Goal: Task Accomplishment & Management: Complete application form

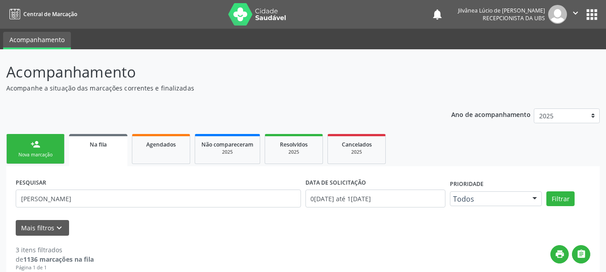
click at [50, 150] on link "person_add Nova marcação" at bounding box center [35, 149] width 58 height 30
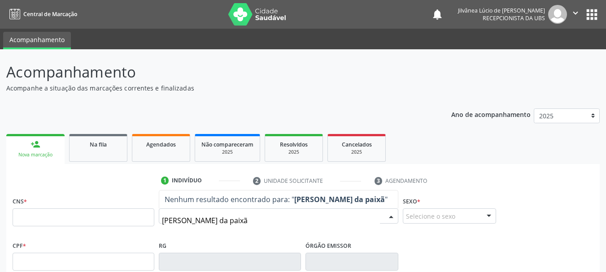
type input "[PERSON_NAME] da paixão"
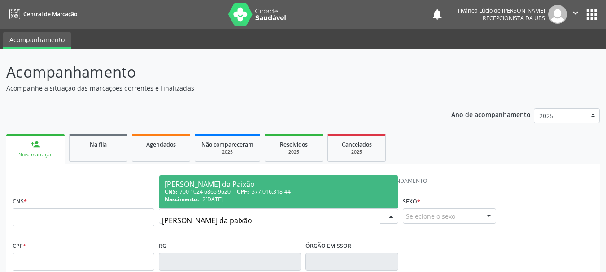
click at [273, 198] on div "Nascimento: [DATE]" at bounding box center [279, 200] width 228 height 8
type input "700 1024 6865 9620"
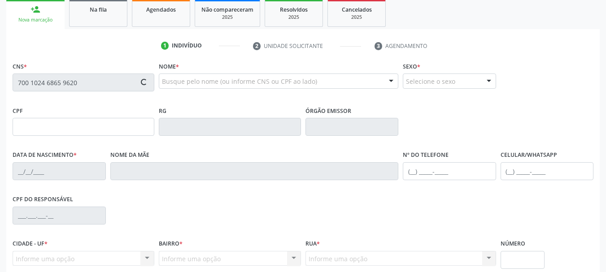
scroll to position [214, 0]
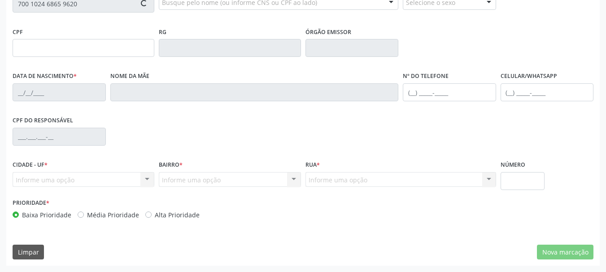
type input "377.016.318-44"
type input "2[DATE]"
type input "Creuza Moura da Paixão"
type input "[PHONE_NUMBER]"
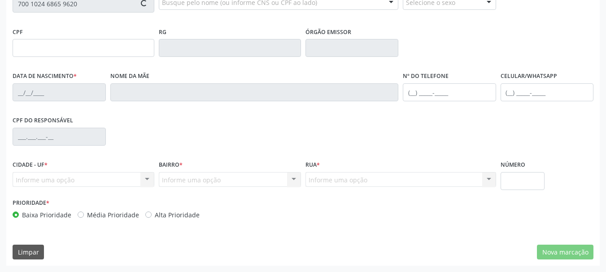
type input "S/N"
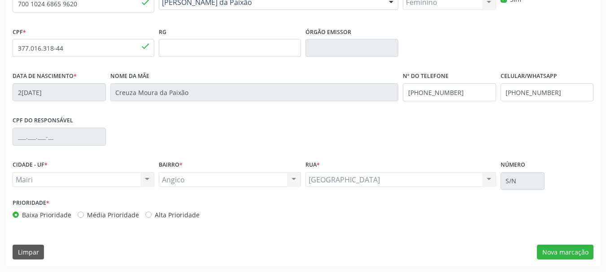
click at [155, 215] on label "Alta Prioridade" at bounding box center [177, 214] width 45 height 9
click at [146, 215] on input "Alta Prioridade" at bounding box center [148, 214] width 6 height 8
radio input "true"
click at [571, 253] on button "Nova marcação" at bounding box center [565, 252] width 57 height 15
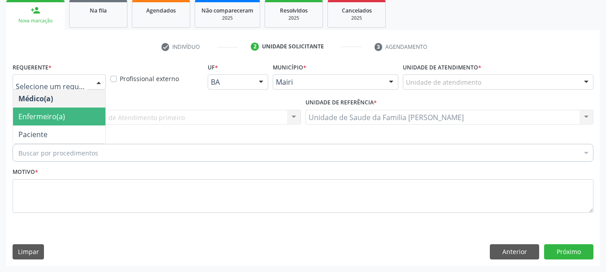
click at [58, 114] on span "Enfermeiro(a)" at bounding box center [41, 117] width 47 height 10
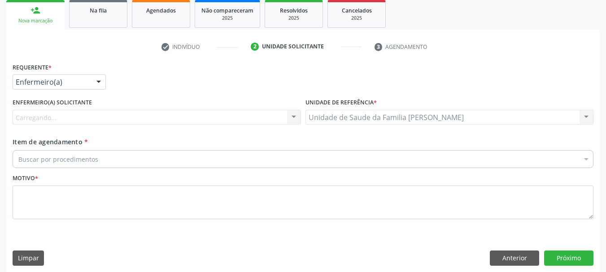
click at [85, 114] on div "Carregando... Nenhum resultado encontrado para: " " Não há nenhuma opção para s…" at bounding box center [157, 117] width 288 height 15
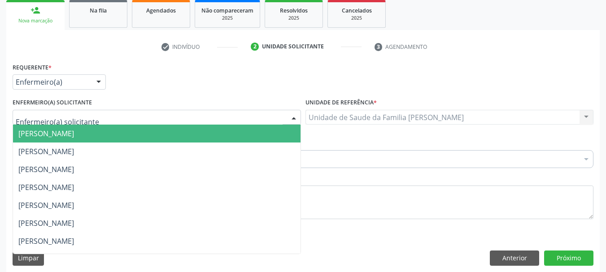
click at [97, 134] on span "[PERSON_NAME]" at bounding box center [157, 134] width 288 height 18
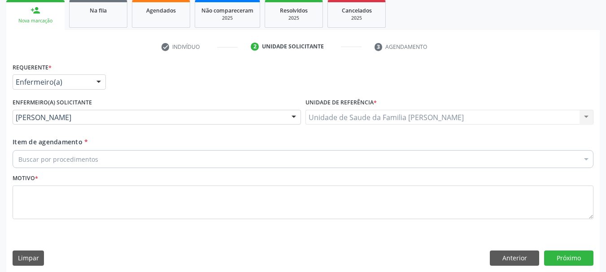
click at [107, 159] on div "Buscar por procedimentos" at bounding box center [303, 159] width 581 height 18
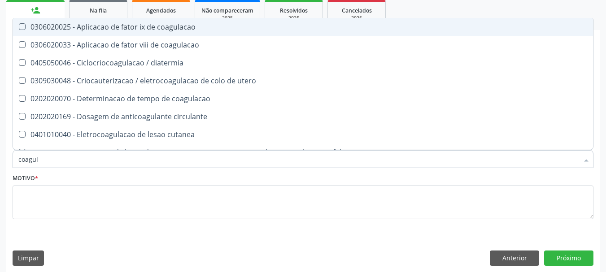
type input "coagula"
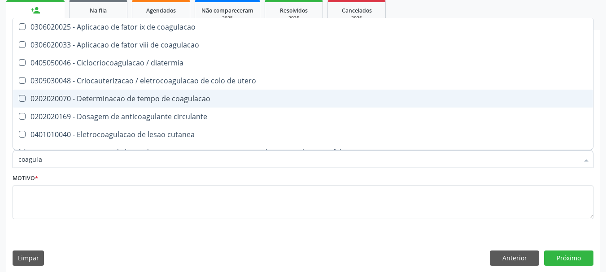
click at [100, 99] on div "0202020070 - Determinacao de tempo de coagulacao" at bounding box center [302, 98] width 569 height 7
checkbox coagulacao "true"
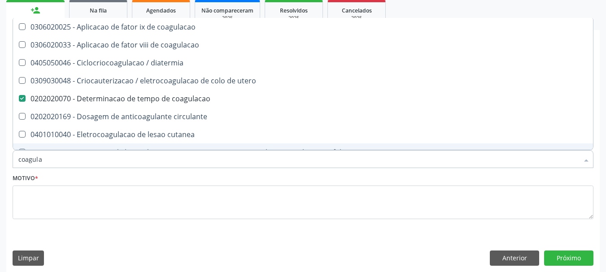
drag, startPoint x: 0, startPoint y: 165, endPoint x: 0, endPoint y: 172, distance: 6.7
click at [0, 170] on div "Acompanhamento Acompanhe a situação das marcações correntes e finalizadas Relat…" at bounding box center [303, 96] width 606 height 363
type input "pro"
checkbox coagulacao "false"
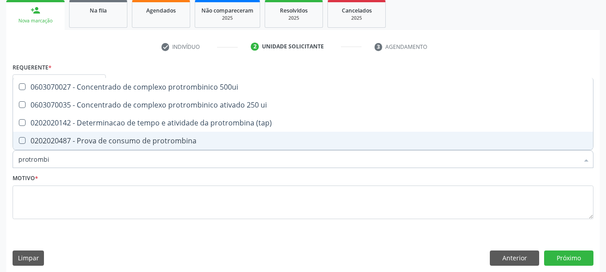
type input "protrombin"
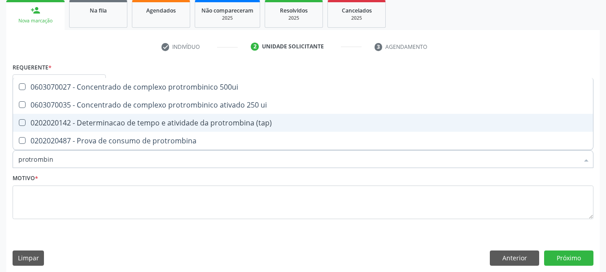
click at [77, 119] on div "0202020142 - Determinacao de tempo e atividade da protrombina (tap)" at bounding box center [302, 122] width 569 height 7
checkbox \(tap\) "true"
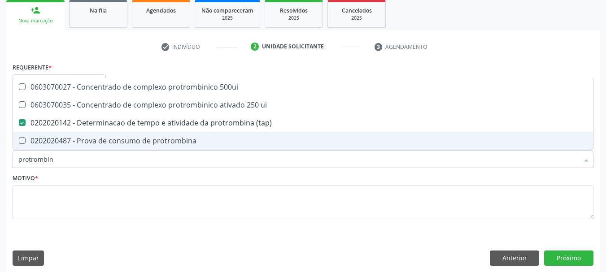
drag, startPoint x: 54, startPoint y: 157, endPoint x: 0, endPoint y: 168, distance: 55.4
click at [0, 168] on div "Acompanhamento Acompanhe a situação das marcações correntes e finalizadas Relat…" at bounding box center [303, 96] width 606 height 363
type input "t"
checkbox \(tap\) "false"
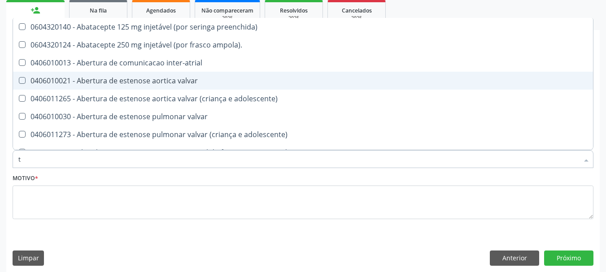
type input "tp"
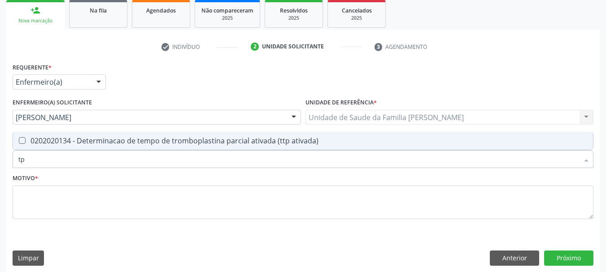
click at [34, 139] on div "0202020134 - Determinacao de tempo de tromboplastina parcial ativada (ttp ativa…" at bounding box center [302, 140] width 569 height 7
checkbox ativada\) "true"
drag, startPoint x: 26, startPoint y: 158, endPoint x: 10, endPoint y: 164, distance: 17.2
click at [10, 164] on div "Item de agendamento * tp Desfazer seleção 0202020134 - Determinacao de tempo de…" at bounding box center [302, 154] width 585 height 35
type input "rn"
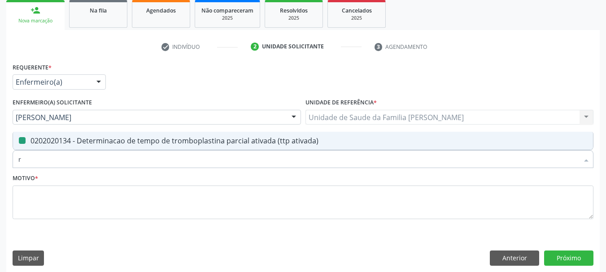
checkbox ativada\) "false"
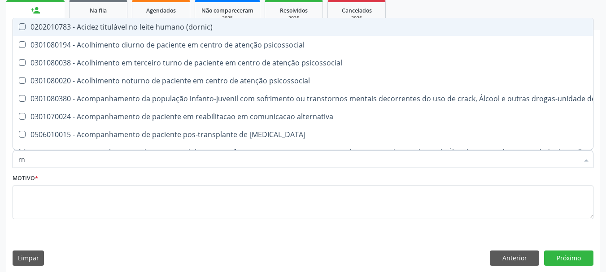
type input "r"
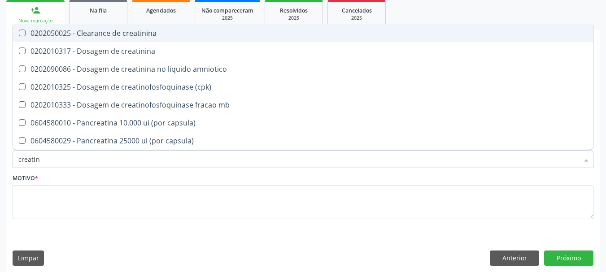
type input "creatini"
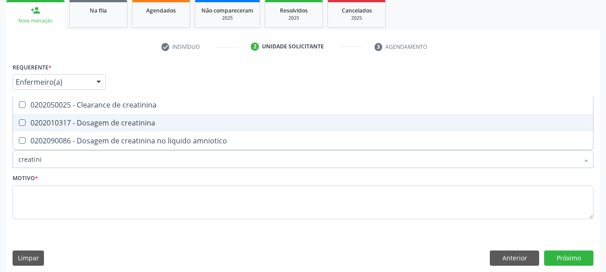
click at [41, 121] on div "0202010317 - Dosagem de creatinina" at bounding box center [302, 122] width 569 height 7
checkbox creatinina "true"
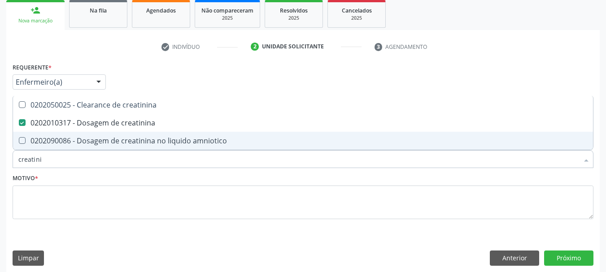
drag, startPoint x: 60, startPoint y: 158, endPoint x: 0, endPoint y: 171, distance: 61.5
click at [0, 171] on div "Acompanhamento Acompanhe a situação das marcações correntes e finalizadas Relat…" at bounding box center [303, 96] width 606 height 363
type input "ur"
checkbox creatinina "false"
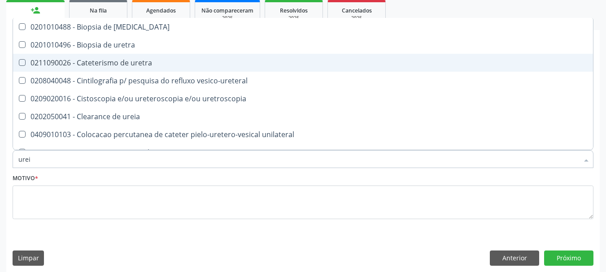
type input "ureia"
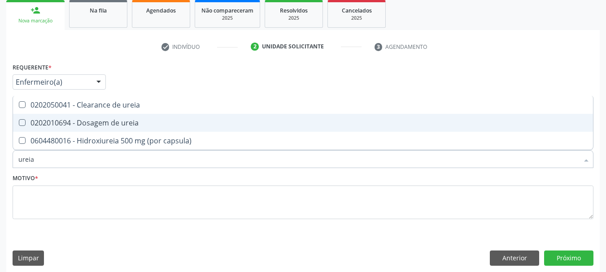
click at [23, 120] on ureia at bounding box center [22, 122] width 7 height 7
click at [19, 120] on ureia "checkbox" at bounding box center [16, 123] width 6 height 6
checkbox ureia "true"
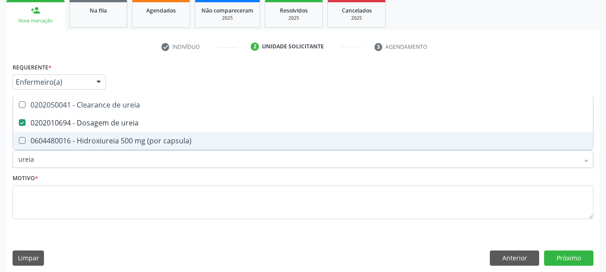
click at [0, 172] on div "Acompanhamento Acompanhe a situação das marcações correntes e finalizadas Relat…" at bounding box center [303, 96] width 606 height 363
type input "he"
checkbox ureia "false"
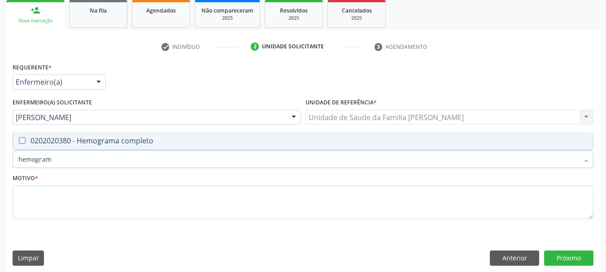
type input "hemograma"
click at [51, 144] on div "0202020380 - Hemograma completo" at bounding box center [302, 140] width 569 height 7
checkbox completo "true"
drag, startPoint x: 62, startPoint y: 158, endPoint x: 0, endPoint y: 185, distance: 68.1
click at [0, 185] on div "Acompanhamento Acompanhe a situação das marcações correntes e finalizadas Relat…" at bounding box center [303, 96] width 606 height 363
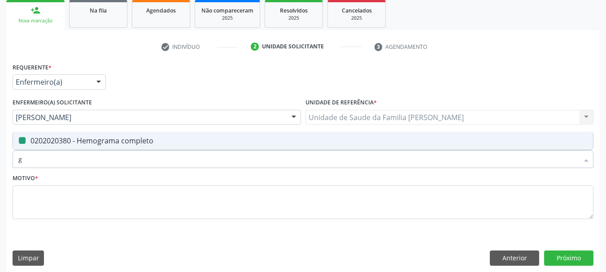
type input "gl"
checkbox completo "false"
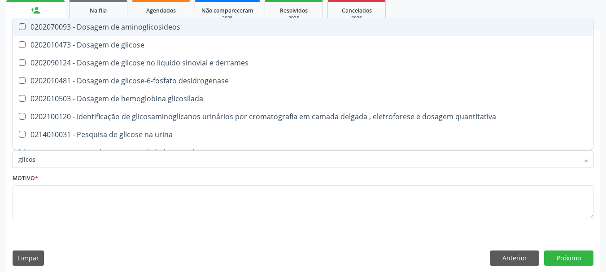
type input "glicose"
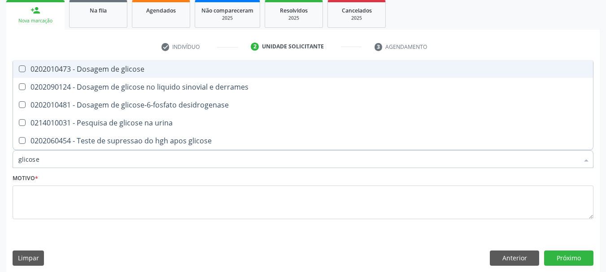
click at [45, 66] on div "0202010473 - Dosagem de glicose" at bounding box center [302, 69] width 569 height 7
checkbox glicose "true"
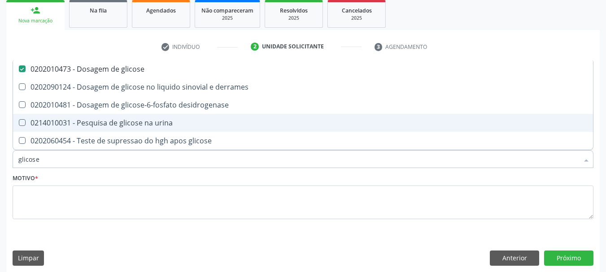
drag, startPoint x: 51, startPoint y: 160, endPoint x: 6, endPoint y: 171, distance: 46.2
click at [6, 171] on div "Requerente * Enfermeiro(a) Médico(a) Enfermeiro(a) Paciente Nenhum resultado en…" at bounding box center [303, 166] width 594 height 211
type input "si"
checkbox glicose "false"
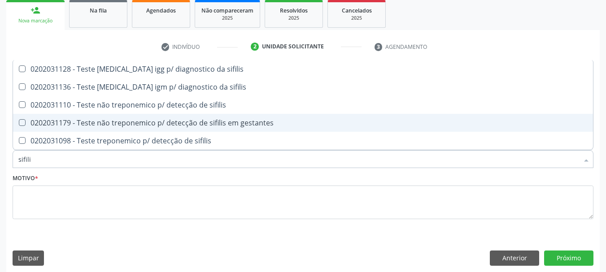
type input "sifilis"
click at [19, 123] on gestantes at bounding box center [22, 122] width 7 height 7
click at [19, 123] on gestantes "checkbox" at bounding box center [16, 123] width 6 height 6
checkbox gestantes "true"
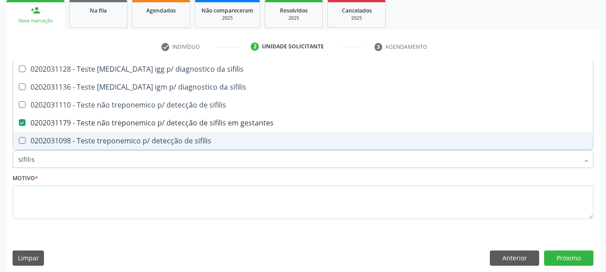
drag, startPoint x: 44, startPoint y: 158, endPoint x: 4, endPoint y: 167, distance: 41.5
click at [4, 167] on div "Acompanhamento Acompanhe a situação das marcações correntes e finalizadas Relat…" at bounding box center [303, 96] width 606 height 363
type input "urin"
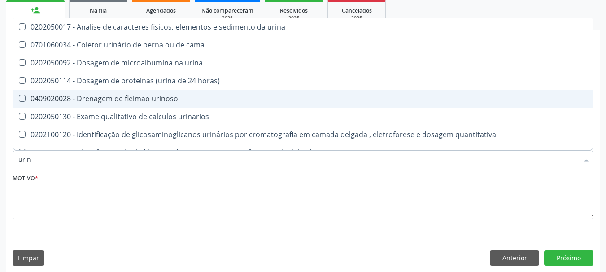
checkbox horas\) "false"
type input "urina"
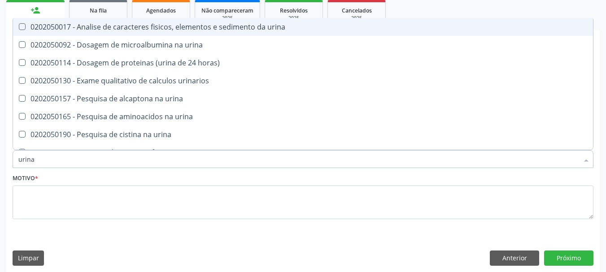
click at [48, 31] on div "0202050017 - Analise de caracteres fisicos, elementos e sedimento da urina" at bounding box center [302, 26] width 569 height 7
checkbox urina "true"
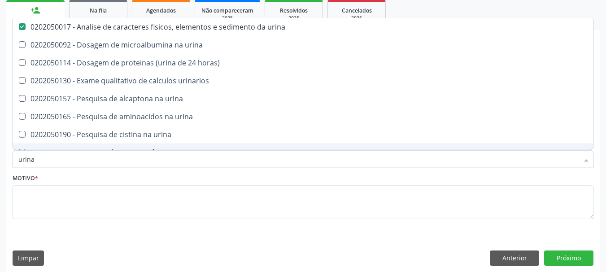
drag, startPoint x: 58, startPoint y: 162, endPoint x: 0, endPoint y: 172, distance: 59.2
click at [0, 172] on div "Acompanhamento Acompanhe a situação das marcações correntes e finalizadas Relat…" at bounding box center [303, 96] width 606 height 363
type input "cu"
checkbox urina "false"
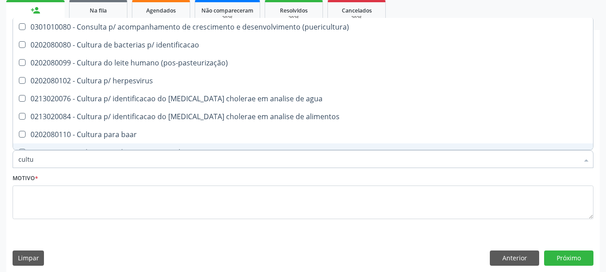
type input "cultur"
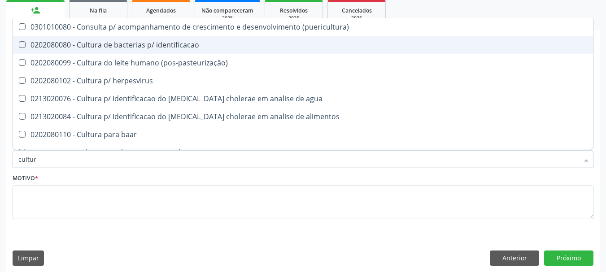
click at [28, 48] on div "0202080080 - Cultura de bacterias p/ identificacao" at bounding box center [302, 44] width 569 height 7
checkbox identificacao "true"
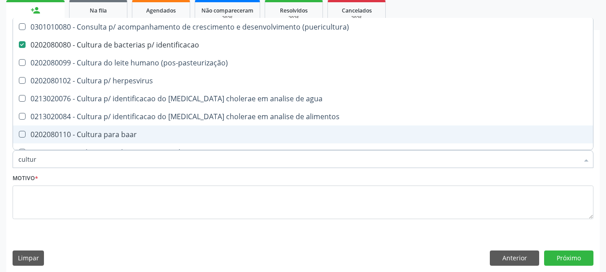
click at [0, 157] on div "Acompanhamento Acompanhe a situação das marcações correntes e finalizadas Relat…" at bounding box center [303, 96] width 606 height 363
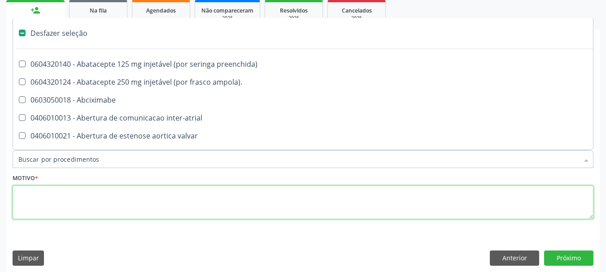
click at [74, 209] on textarea at bounding box center [303, 203] width 581 height 34
checkbox ampola\)\ "true"
checkbox Abciximabe "true"
checkbox inter-atrial "true"
checkbox valvar "true"
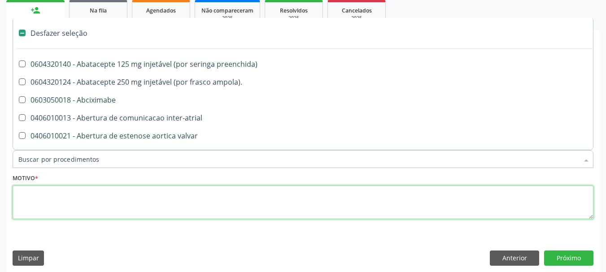
checkbox adolescente\) "true"
checkbox valvar "true"
checkbox adolescente\) "true"
checkbox paciente\) "true"
checkbox dente\) "true"
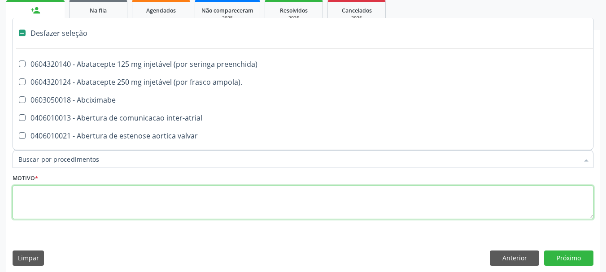
checkbox comprimido\) "true"
checkbox urina "false"
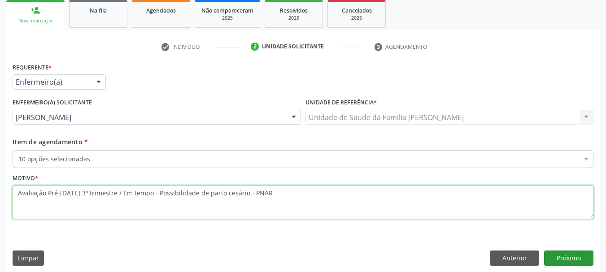
type textarea "Avaliação Pré-[DATE] 3º trimestre / Em tempo - Possibilidade de parto cesário -…"
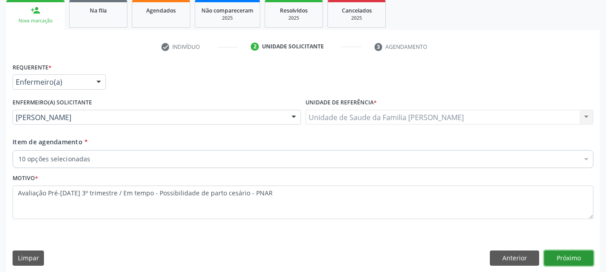
click at [583, 254] on button "Próximo" at bounding box center [568, 258] width 49 height 15
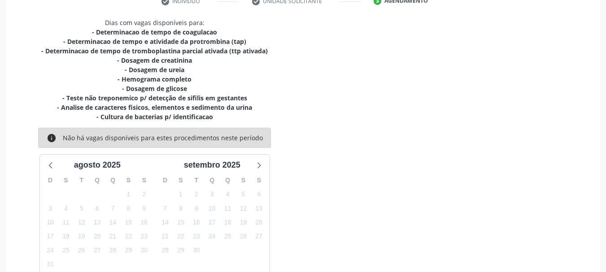
scroll to position [229, 0]
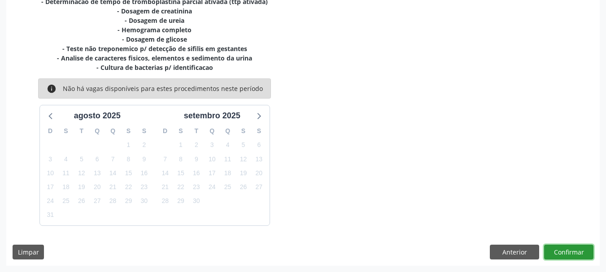
click at [563, 250] on button "Confirmar" at bounding box center [568, 252] width 49 height 15
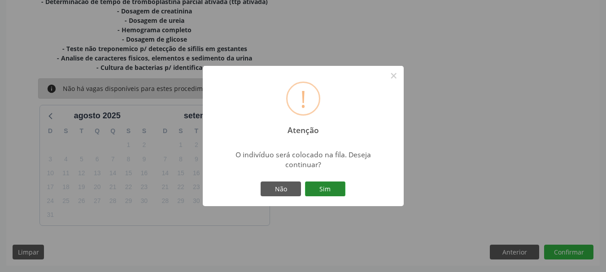
click at [329, 183] on button "Sim" at bounding box center [325, 189] width 40 height 15
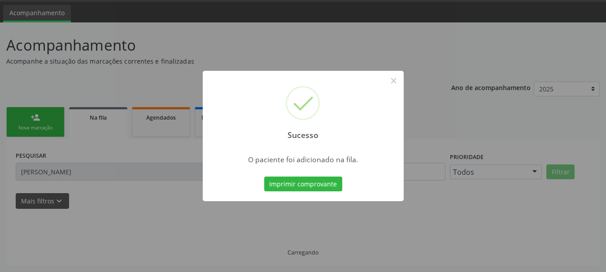
scroll to position [27, 0]
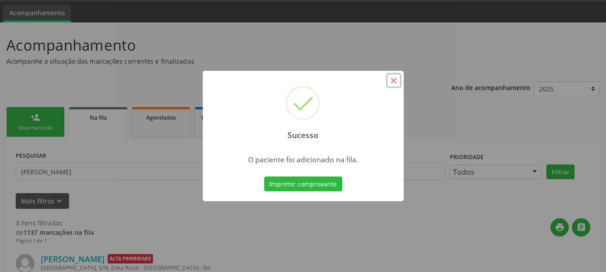
click at [391, 80] on button "×" at bounding box center [393, 80] width 15 height 15
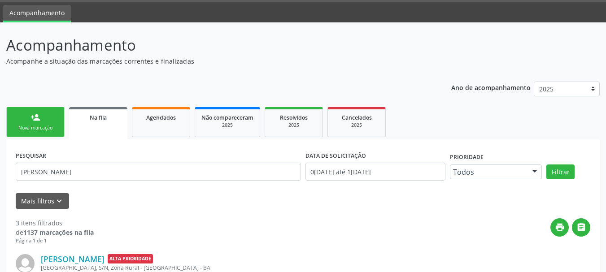
click at [48, 124] on link "person_add Nova marcação" at bounding box center [35, 122] width 58 height 30
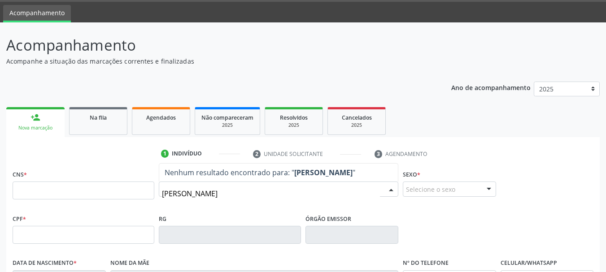
type input "[PERSON_NAME] da paix"
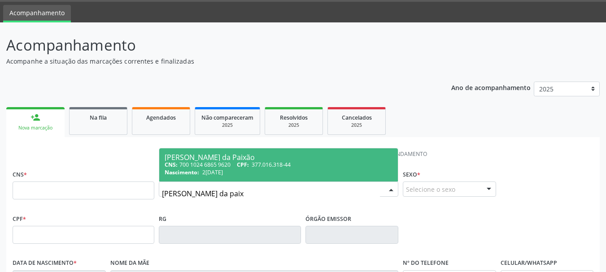
click at [218, 164] on div "CNS: 700 1024 6865 9620 CPF: 377.016.318-44" at bounding box center [279, 165] width 228 height 8
type input "700 1024 6865 9620"
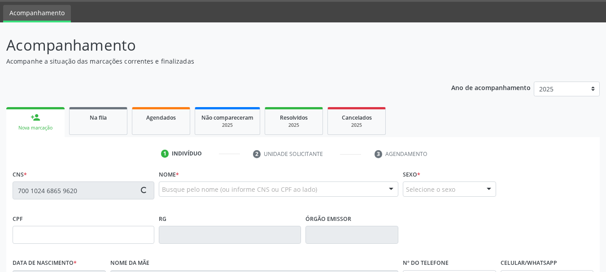
type input "377.016.318-44"
type input "2[DATE]"
type input "Creuza Moura da Paixão"
type input "[PHONE_NUMBER]"
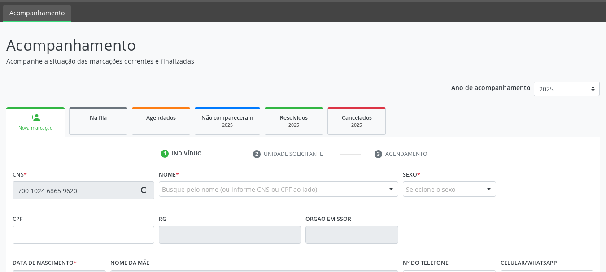
type input "S/N"
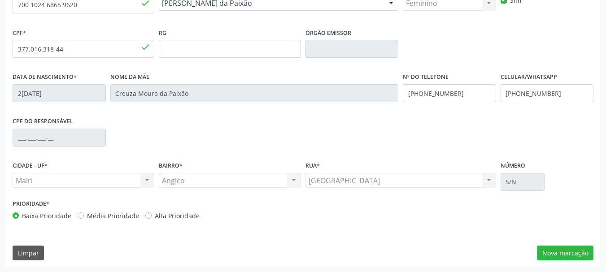
scroll to position [214, 0]
click at [166, 214] on label "Alta Prioridade" at bounding box center [177, 214] width 45 height 9
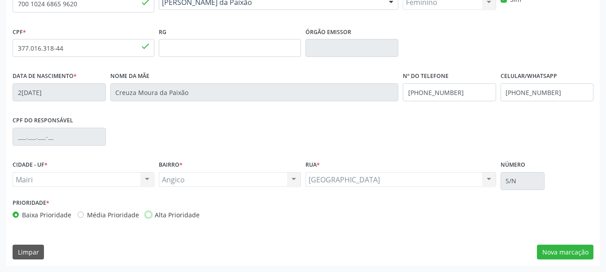
click at [152, 214] on input "Alta Prioridade" at bounding box center [148, 214] width 6 height 8
radio input "true"
click at [547, 250] on button "Nova marcação" at bounding box center [565, 252] width 57 height 15
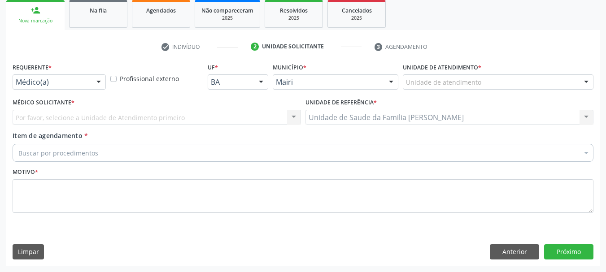
scroll to position [134, 0]
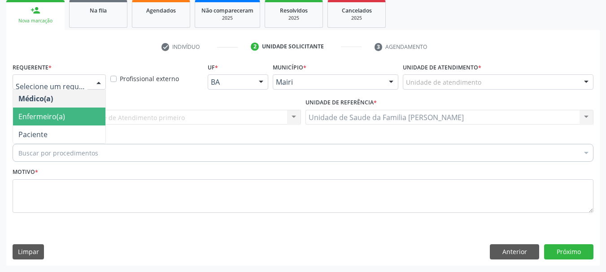
click at [71, 112] on span "Enfermeiro(a)" at bounding box center [59, 117] width 92 height 18
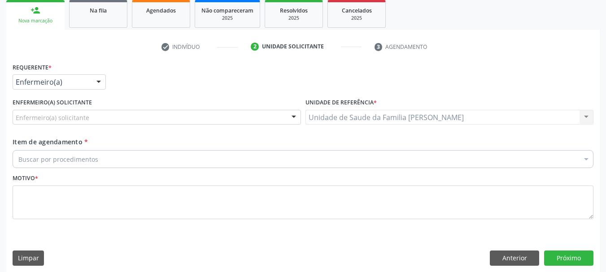
click at [94, 113] on div "Enfermeiro(a) solicitante" at bounding box center [157, 117] width 288 height 15
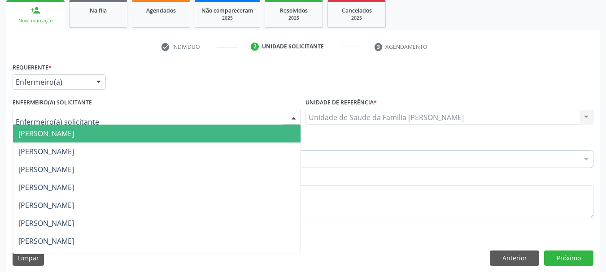
click at [106, 132] on span "[PERSON_NAME]" at bounding box center [157, 134] width 288 height 18
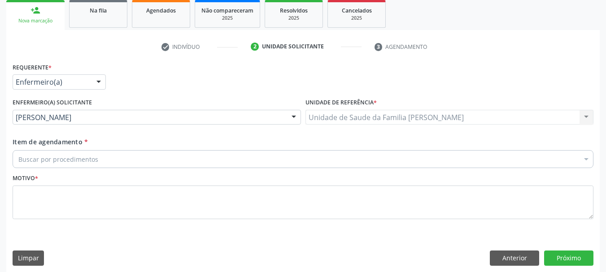
click at [112, 159] on div "Buscar por procedimentos" at bounding box center [303, 159] width 581 height 18
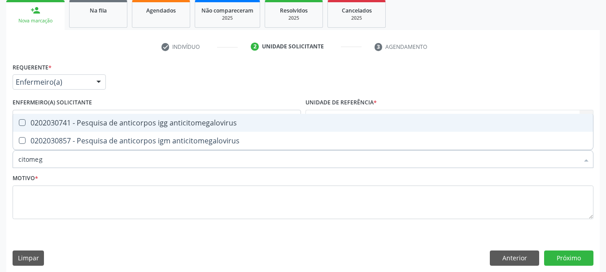
type input "citomega"
click at [66, 117] on span "0202030741 - Pesquisa de anticorpos igg anticitomegalovirus" at bounding box center [303, 123] width 580 height 18
checkbox anticitomegalovirus "true"
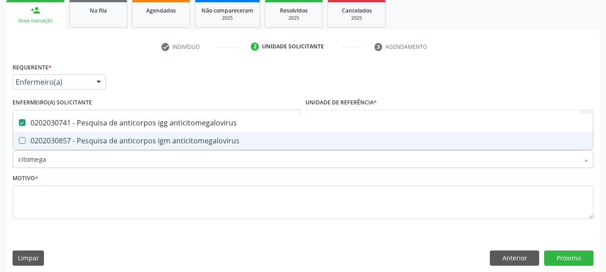
click at [74, 133] on span "0202030857 - Pesquisa de anticorpos igm anticitomegalovirus" at bounding box center [303, 141] width 580 height 18
checkbox anticitomegalovirus "true"
drag, startPoint x: 57, startPoint y: 155, endPoint x: 0, endPoint y: 156, distance: 57.0
click at [0, 156] on div "Acompanhamento Acompanhe a situação das marcações correntes e finalizadas Relat…" at bounding box center [303, 96] width 606 height 363
type input "h"
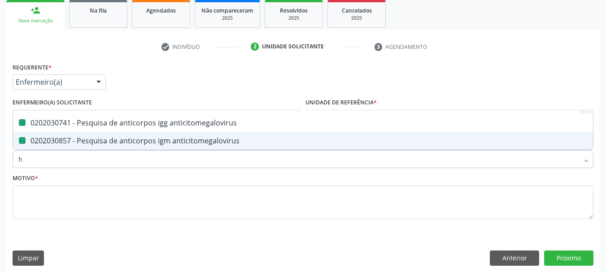
checkbox anticitomegalovirus "false"
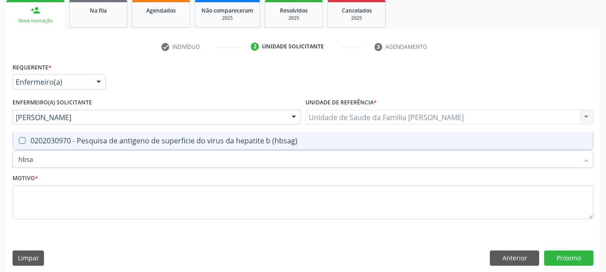
type input "hbsag"
click at [39, 134] on span "0202030970 - Pesquisa de antigeno de superficie do virus da hepatite b (hbsag)" at bounding box center [303, 141] width 580 height 18
checkbox \(hbsag\) "true"
click at [0, 164] on div "Acompanhamento Acompanhe a situação das marcações correntes e finalizadas Relat…" at bounding box center [303, 96] width 606 height 363
type input "he"
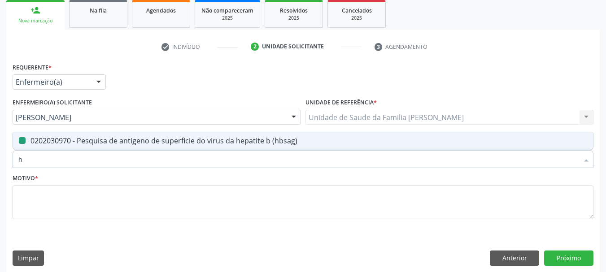
checkbox \(hbsag\) "false"
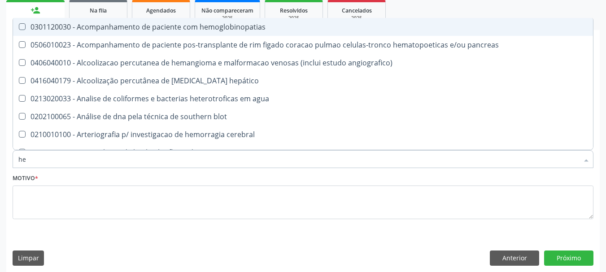
type input "hep"
checkbox hemacias "true"
type input "hepa"
checkbox radiosotopos\) "true"
checkbox hemacias "false"
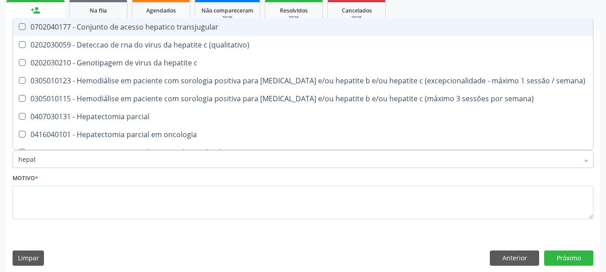
type input "hepati"
checkbox \(anti-hcv\) "true"
checkbox \(hbsag\) "false"
type input "hepatit"
checkbox \(anti-hbc-igm\) "true"
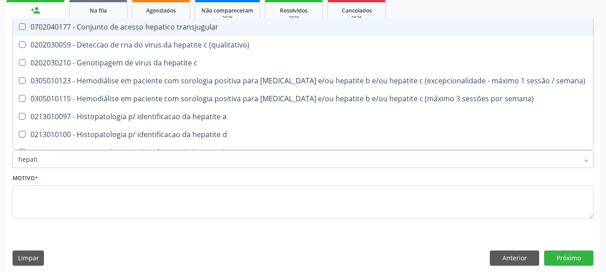
checkbox \(hbsag\) "false"
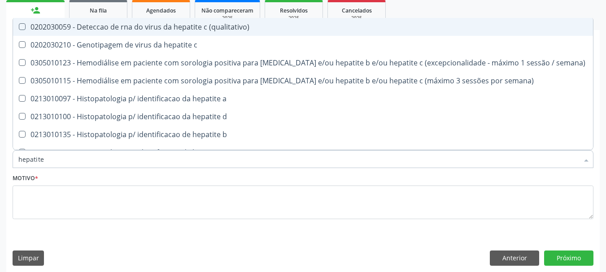
type input "hepatite c"
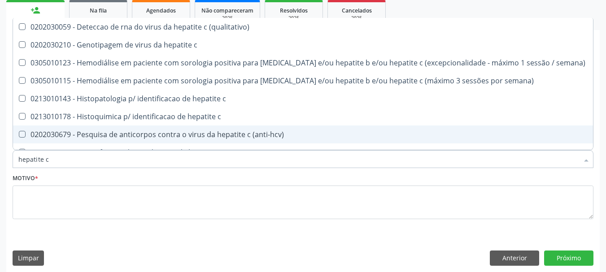
click at [113, 137] on div "0202030679 - Pesquisa de anticorpos contra o virus da hepatite c (anti-hcv)" at bounding box center [302, 134] width 569 height 7
checkbox \(anti-hcv\) "true"
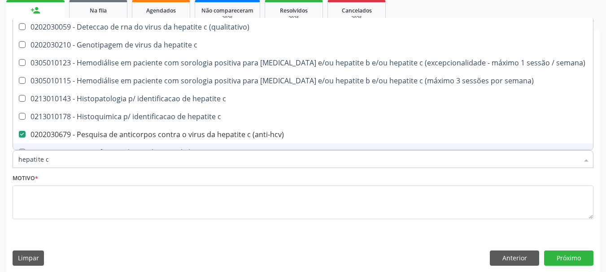
drag, startPoint x: 73, startPoint y: 161, endPoint x: 0, endPoint y: 161, distance: 72.7
click at [0, 161] on div "Acompanhamento Acompanhe a situação das marcações correntes e finalizadas Relat…" at bounding box center [303, 96] width 606 height 363
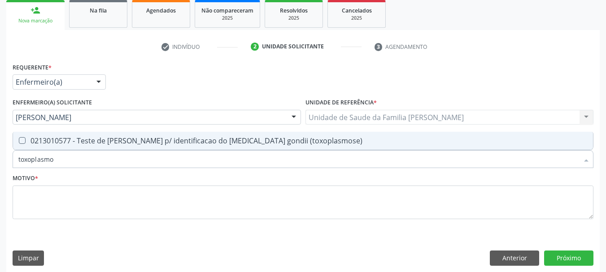
type input "toxoplasm"
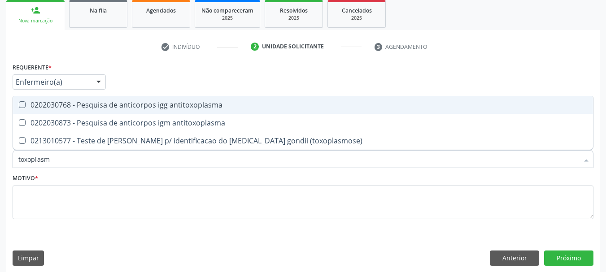
click at [32, 111] on span "0202030768 - Pesquisa de anticorpos igg antitoxoplasma" at bounding box center [303, 105] width 580 height 18
checkbox antitoxoplasma "true"
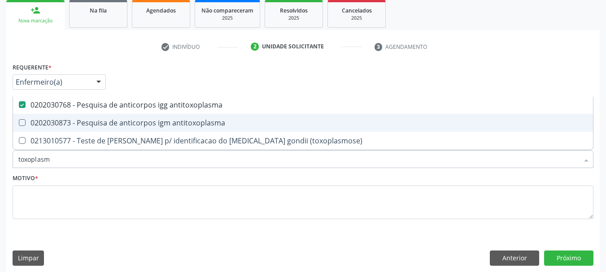
click at [45, 124] on div "0202030873 - Pesquisa de anticorpos igm antitoxoplasma" at bounding box center [302, 122] width 569 height 7
checkbox antitoxoplasma "true"
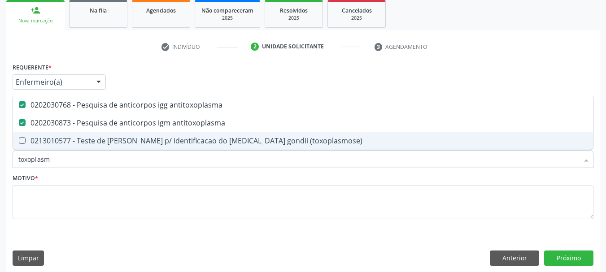
drag, startPoint x: 61, startPoint y: 162, endPoint x: 0, endPoint y: 161, distance: 60.6
click at [0, 162] on div "Acompanhamento Acompanhe a situação das marcações correntes e finalizadas Relat…" at bounding box center [303, 96] width 606 height 363
type input "el"
checkbox antitoxoplasma "false"
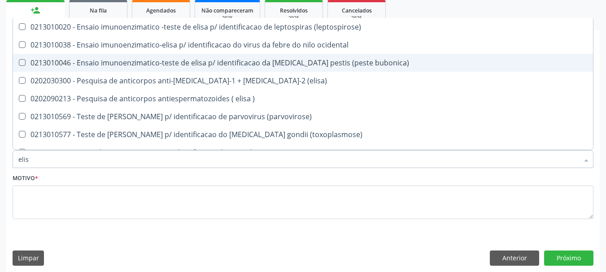
type input "[PERSON_NAME]"
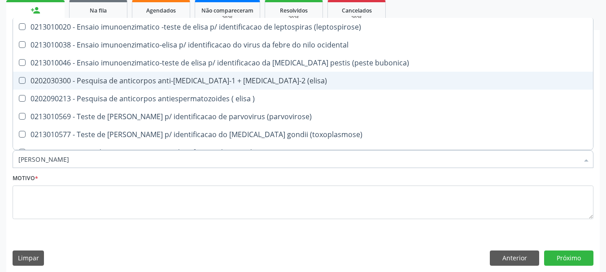
click at [79, 83] on div "0202030300 - Pesquisa de anticorpos anti-[MEDICAL_DATA]-1 + [MEDICAL_DATA]-2 (e…" at bounding box center [302, 80] width 569 height 7
checkbox \(elisa\) "true"
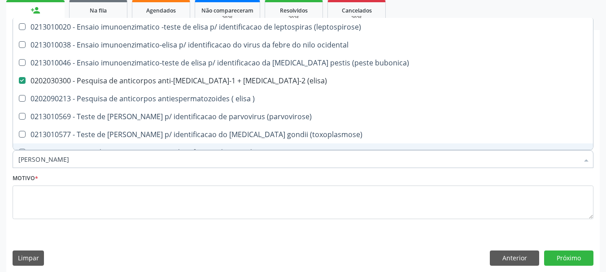
drag, startPoint x: 40, startPoint y: 166, endPoint x: 0, endPoint y: 169, distance: 40.0
click at [0, 169] on div "Acompanhamento Acompanhe a situação das marcações correntes e finalizadas Relat…" at bounding box center [303, 96] width 606 height 363
checkbox \(elisa\) "false"
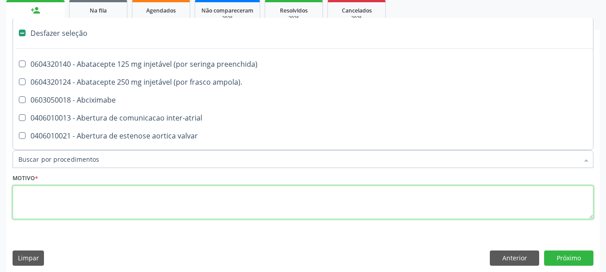
click at [47, 203] on textarea at bounding box center [303, 203] width 581 height 34
checkbox ampola\)\ "true"
checkbox Abciximabe "true"
checkbox inter-atrial "true"
checkbox valvar "true"
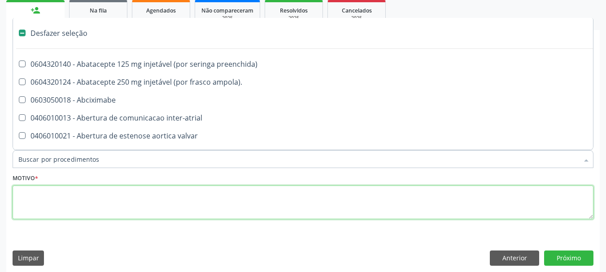
checkbox adolescente\) "true"
checkbox valvar "true"
checkbox adolescente\) "true"
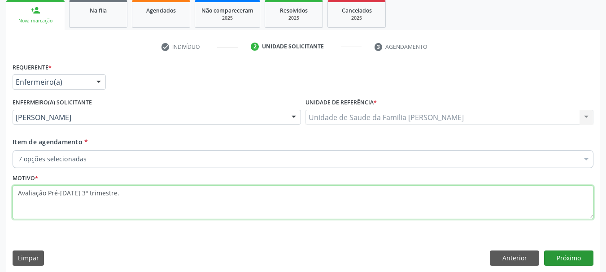
type textarea "Avaliação Pré-[DATE] 3º trimestre."
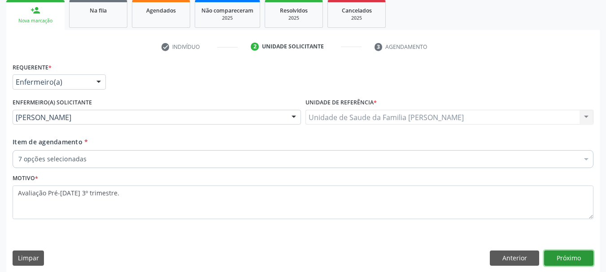
click at [566, 260] on button "Próximo" at bounding box center [568, 258] width 49 height 15
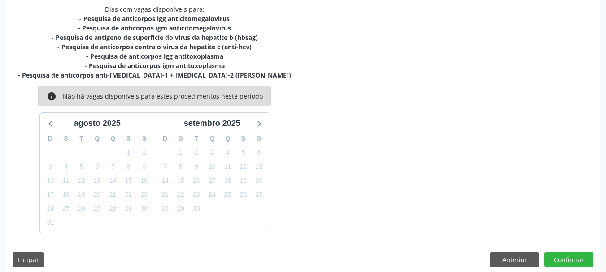
scroll to position [201, 0]
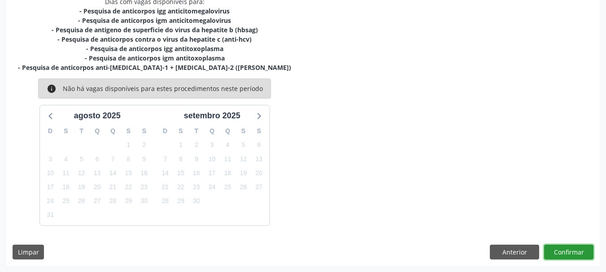
click at [564, 254] on button "Confirmar" at bounding box center [568, 252] width 49 height 15
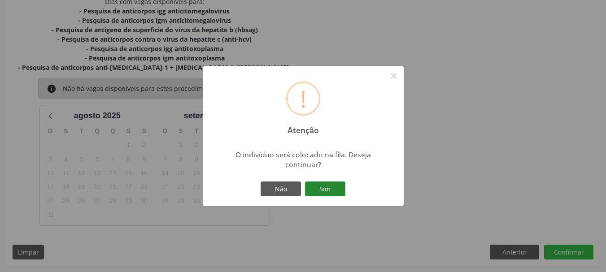
click at [320, 185] on button "Sim" at bounding box center [325, 189] width 40 height 15
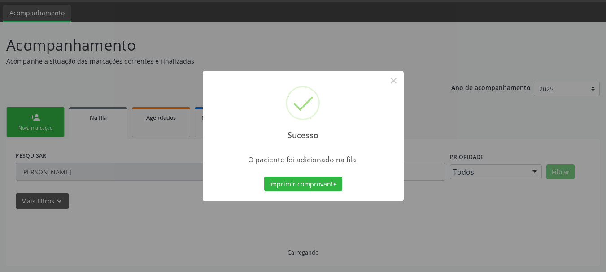
scroll to position [27, 0]
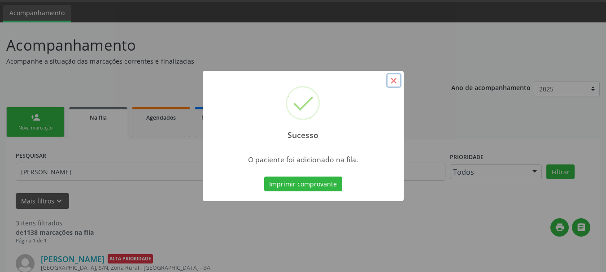
click at [396, 78] on button "×" at bounding box center [393, 80] width 15 height 15
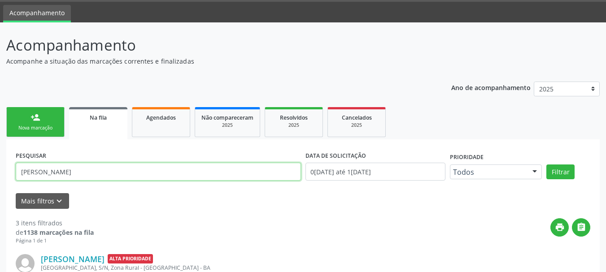
drag, startPoint x: 79, startPoint y: 169, endPoint x: 0, endPoint y: 170, distance: 79.4
click at [0, 170] on div "Acompanhamento Acompanhe a situação das marcações correntes e finalizadas Relat…" at bounding box center [303, 261] width 606 height 479
type input "[PERSON_NAME]"
click at [546, 165] on button "Filtrar" at bounding box center [560, 172] width 28 height 15
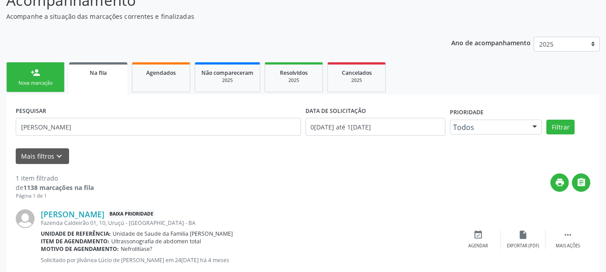
scroll to position [95, 0]
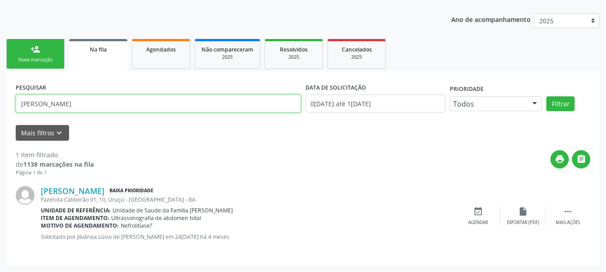
drag, startPoint x: 74, startPoint y: 103, endPoint x: 0, endPoint y: 98, distance: 74.2
click at [0, 98] on div "Acompanhamento Acompanhe a situação das marcações correntes e finalizadas Relat…" at bounding box center [303, 113] width 606 height 318
click at [546, 96] on button "Filtrar" at bounding box center [560, 103] width 28 height 15
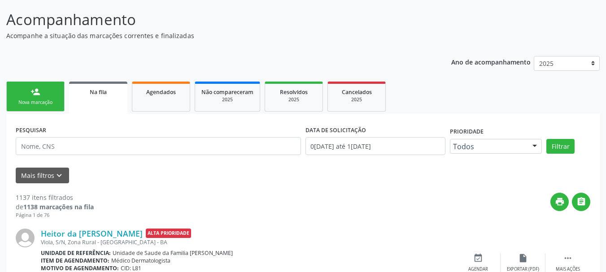
scroll to position [0, 0]
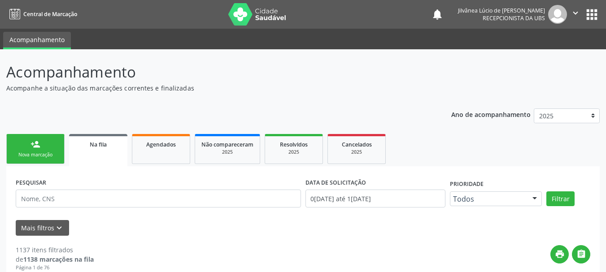
click at [32, 136] on link "person_add Nova marcação" at bounding box center [35, 149] width 58 height 30
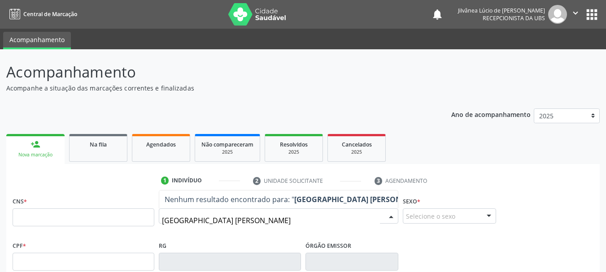
click at [179, 223] on input "[GEOGRAPHIC_DATA] [PERSON_NAME]" at bounding box center [271, 221] width 218 height 18
click at [228, 222] on input "[PERSON_NAME]" at bounding box center [271, 221] width 218 height 18
click at [175, 218] on input "[PERSON_NAME]" at bounding box center [271, 221] width 218 height 18
click at [175, 218] on input "SOMALIA [PERSON_NAME]" at bounding box center [271, 221] width 218 height 18
click at [220, 223] on input "[PERSON_NAME]" at bounding box center [271, 221] width 218 height 18
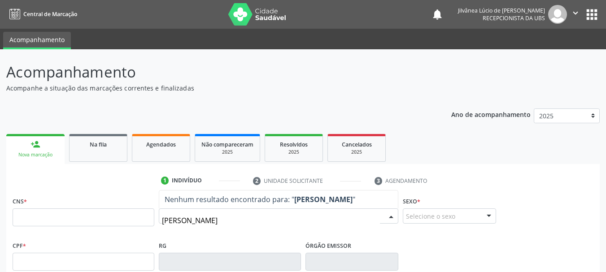
type input "[PERSON_NAME]"
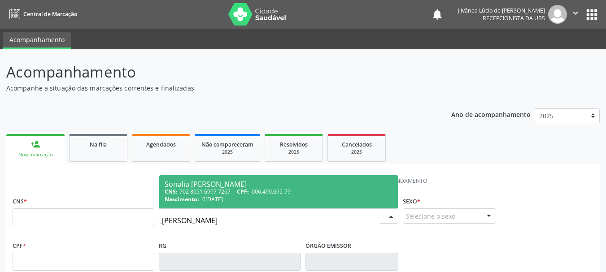
click at [223, 198] on span "0[DATE]" at bounding box center [212, 200] width 21 height 8
type input "702 8051 6997 7267"
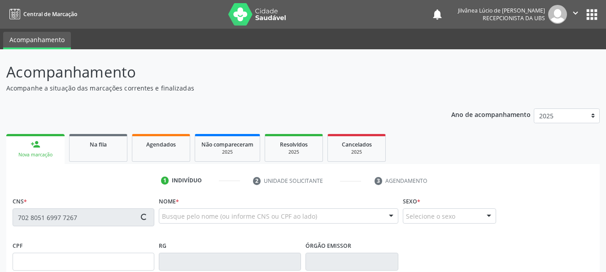
type input "006.490.695-79"
type input "0[DATE]"
type input "[PERSON_NAME]"
type input "[PHONE_NUMBER]"
type input "S/N"
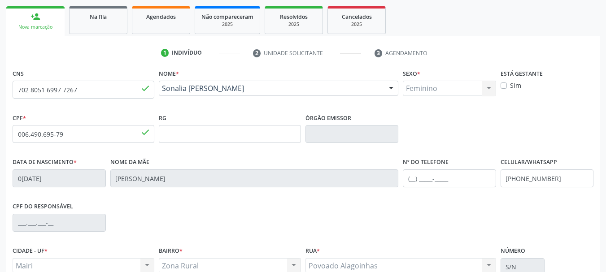
scroll to position [214, 0]
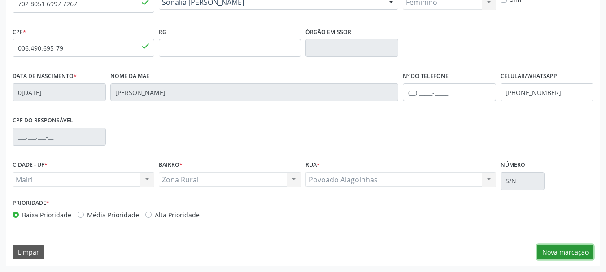
click at [572, 256] on button "Nova marcação" at bounding box center [565, 252] width 57 height 15
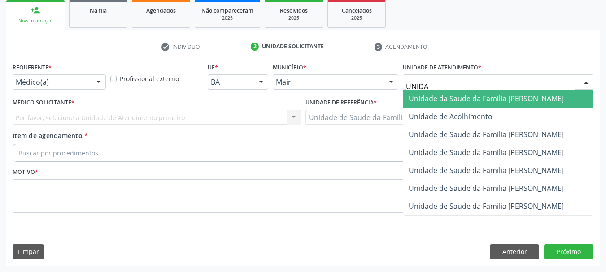
type input "UNIDAD"
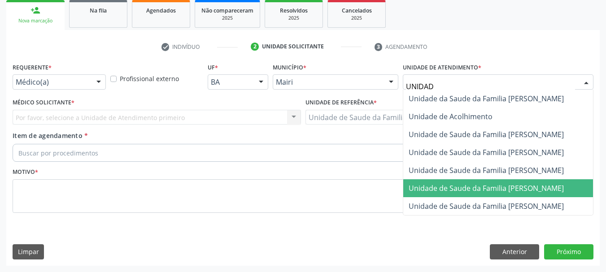
click at [526, 191] on span "Unidade de Saude da Familia [PERSON_NAME]" at bounding box center [486, 189] width 155 height 10
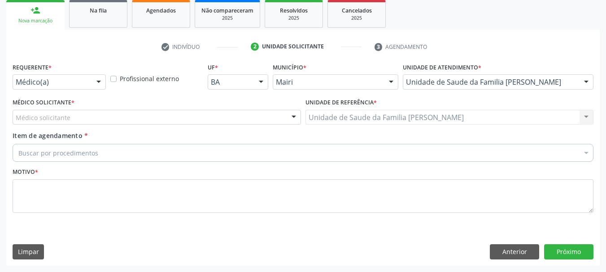
click at [142, 116] on div "Médico solicitante" at bounding box center [157, 117] width 288 height 15
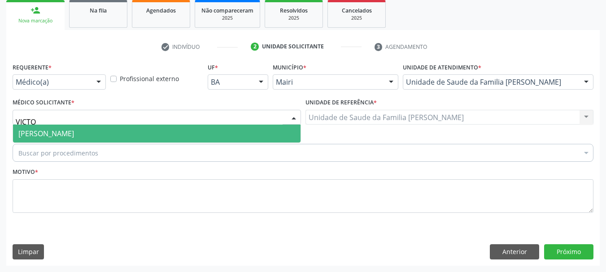
type input "VICTOR"
click at [130, 127] on span "[PERSON_NAME]" at bounding box center [157, 134] width 288 height 18
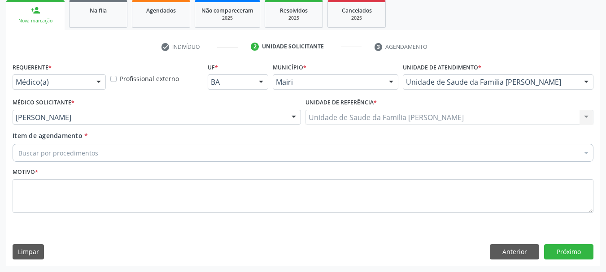
click at [137, 152] on div "Buscar por procedimentos" at bounding box center [303, 153] width 581 height 18
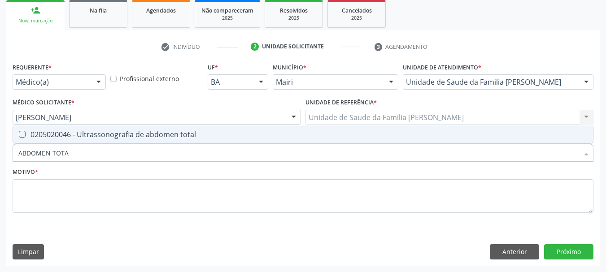
type input "ABDOMEN TOTAL"
click at [188, 134] on div "0205020046 - Ultrassonografia de abdomen total" at bounding box center [302, 134] width 569 height 7
checkbox total "true"
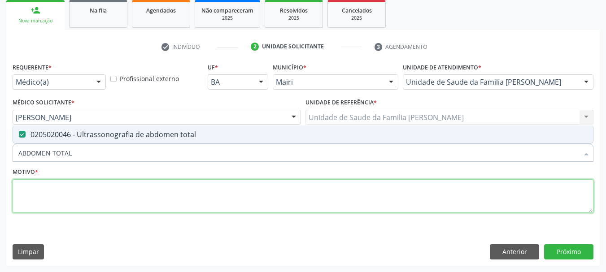
click at [180, 197] on textarea at bounding box center [303, 196] width 581 height 34
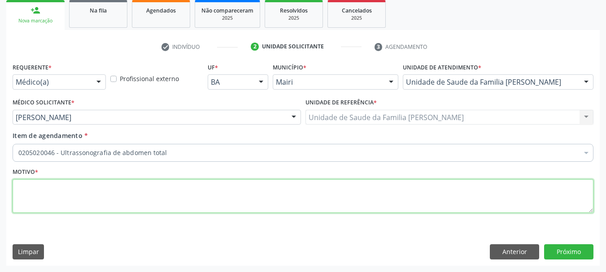
type textarea "a"
type textarea "Avaliação."
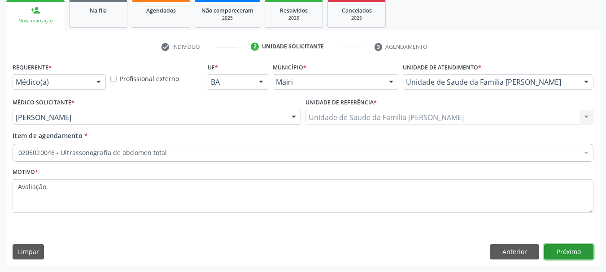
click at [586, 252] on button "Próximo" at bounding box center [568, 252] width 49 height 15
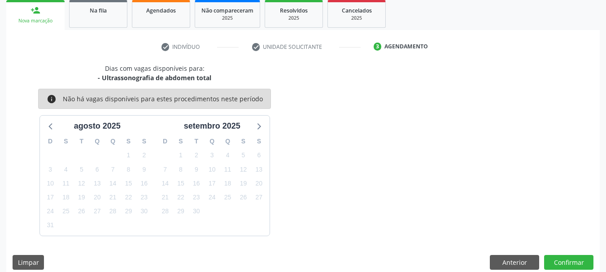
scroll to position [144, 0]
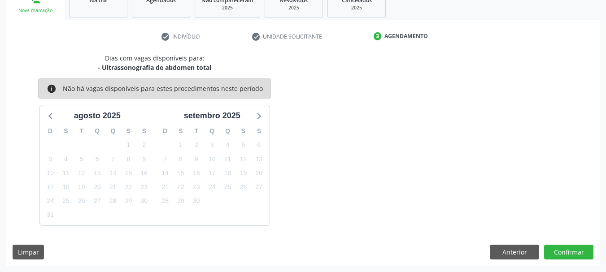
click at [555, 243] on div "Dias com vagas disponíveis para: - Ultrassonografia de abdomen total info Não h…" at bounding box center [303, 159] width 594 height 213
click at [558, 256] on button "Confirmar" at bounding box center [568, 252] width 49 height 15
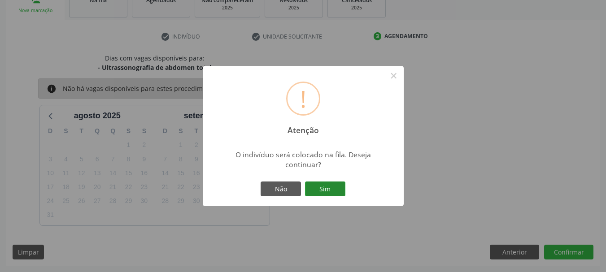
click at [323, 192] on button "Sim" at bounding box center [325, 189] width 40 height 15
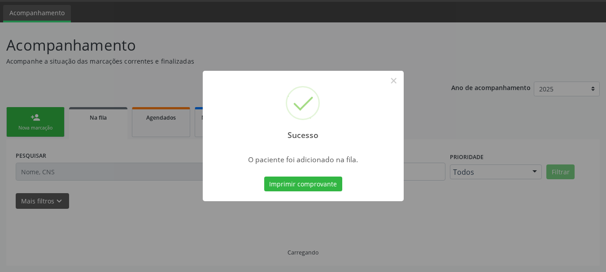
scroll to position [27, 0]
click at [324, 188] on button "Imprimir comprovante" at bounding box center [303, 184] width 78 height 15
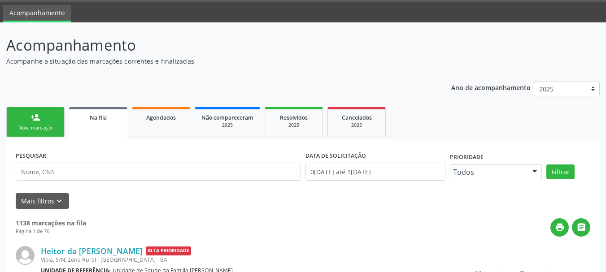
scroll to position [0, 0]
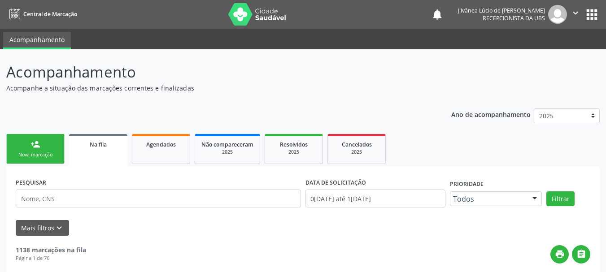
click at [35, 149] on div "person_add" at bounding box center [36, 145] width 10 height 10
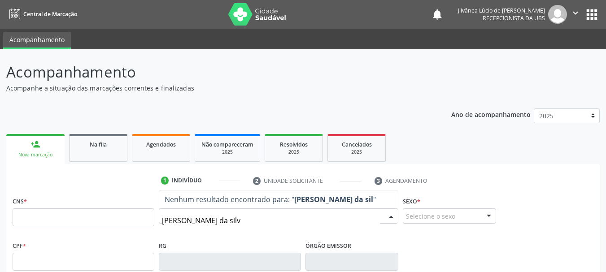
type input "[PERSON_NAME]"
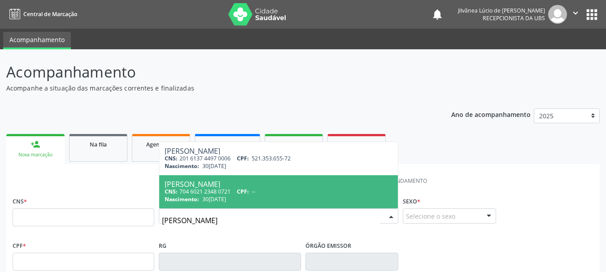
click at [245, 197] on div "Nascimento: 30[DATE]" at bounding box center [279, 200] width 228 height 8
type input "704 6021 2348 0721"
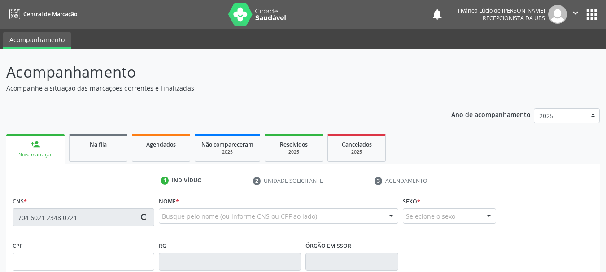
type input "30[DATE]"
type input "[PERSON_NAME]"
type input "S/N"
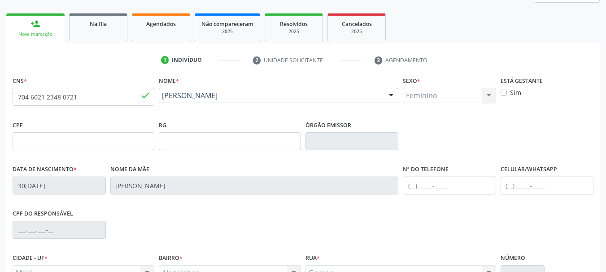
scroll to position [214, 0]
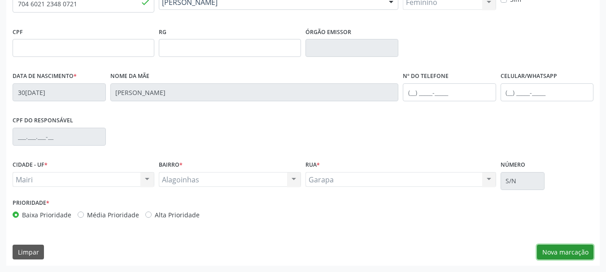
click at [572, 252] on button "Nova marcação" at bounding box center [565, 252] width 57 height 15
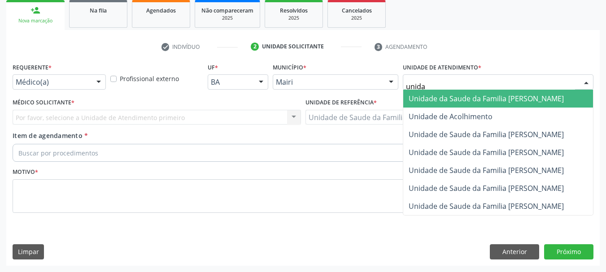
type input "unidad"
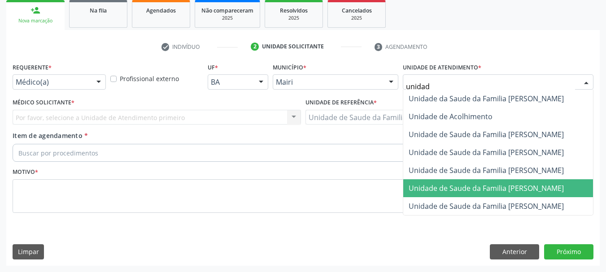
click at [483, 184] on span "Unidade de Saude da Familia [PERSON_NAME]" at bounding box center [486, 189] width 155 height 10
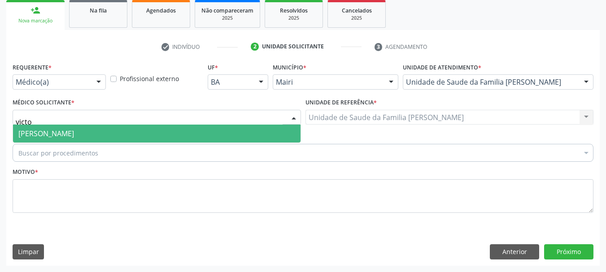
type input "victor"
click at [55, 131] on span "[PERSON_NAME]" at bounding box center [46, 134] width 56 height 10
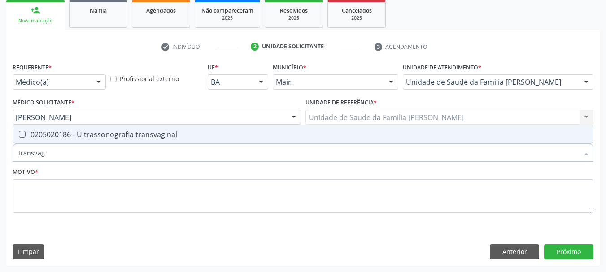
type input "transvagi"
click at [65, 131] on div "0205020186 - Ultrassonografia transvaginal" at bounding box center [302, 134] width 569 height 7
checkbox transvaginal "true"
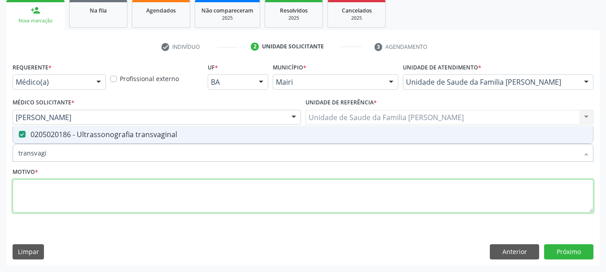
click at [71, 197] on textarea at bounding box center [303, 196] width 581 height 34
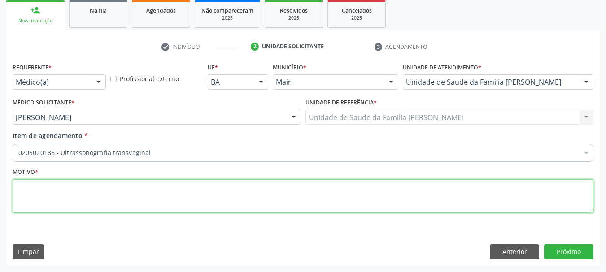
type textarea "M"
drag, startPoint x: 84, startPoint y: 186, endPoint x: 3, endPoint y: 188, distance: 81.7
click at [3, 188] on div "Acompanhamento Acompanhe a situação das marcações correntes e finalizadas Relat…" at bounding box center [303, 93] width 606 height 357
type textarea "Neoplasia em TTO"
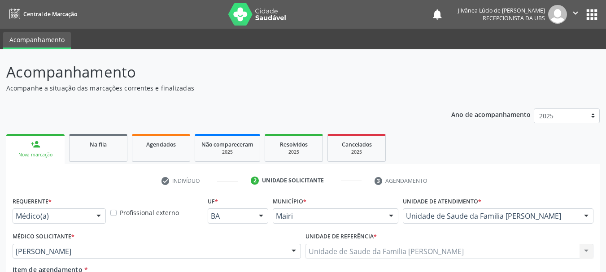
scroll to position [134, 0]
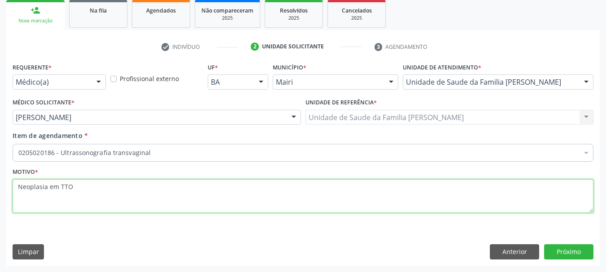
click at [81, 194] on textarea "Neoplasia em TTO" at bounding box center [303, 196] width 581 height 34
type textarea "Neoplasia em TTO."
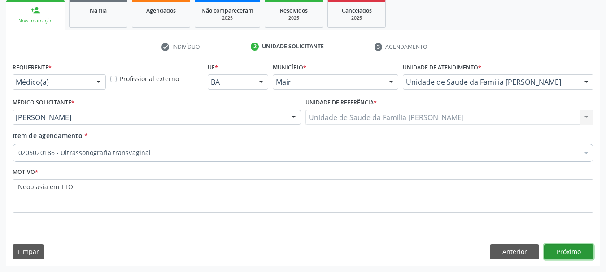
click at [571, 247] on button "Próximo" at bounding box center [568, 252] width 49 height 15
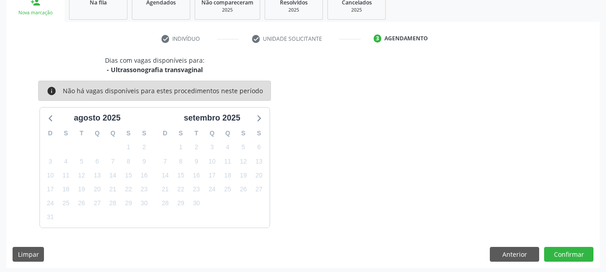
scroll to position [144, 0]
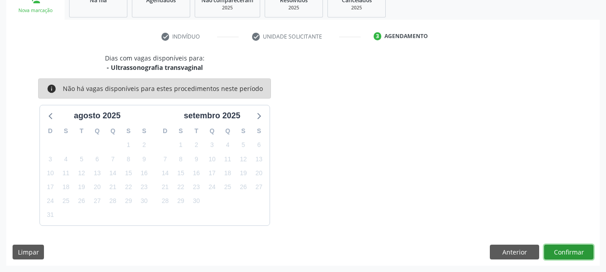
click at [563, 255] on button "Confirmar" at bounding box center [568, 252] width 49 height 15
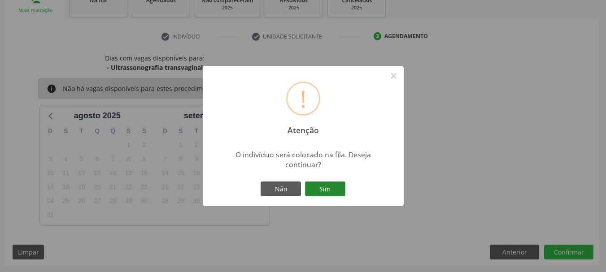
click at [319, 188] on button "Sim" at bounding box center [325, 189] width 40 height 15
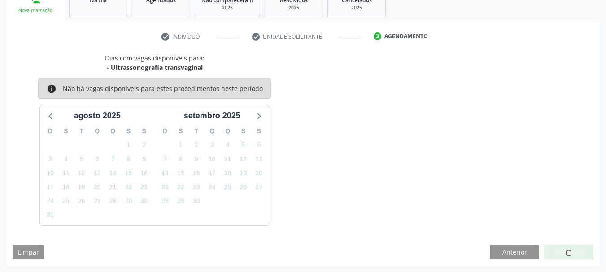
scroll to position [27, 0]
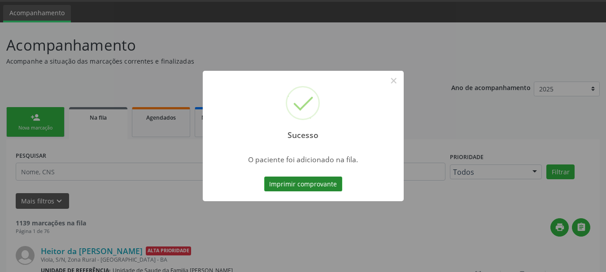
click at [323, 184] on button "Imprimir comprovante" at bounding box center [303, 184] width 78 height 15
